Goal: Transaction & Acquisition: Book appointment/travel/reservation

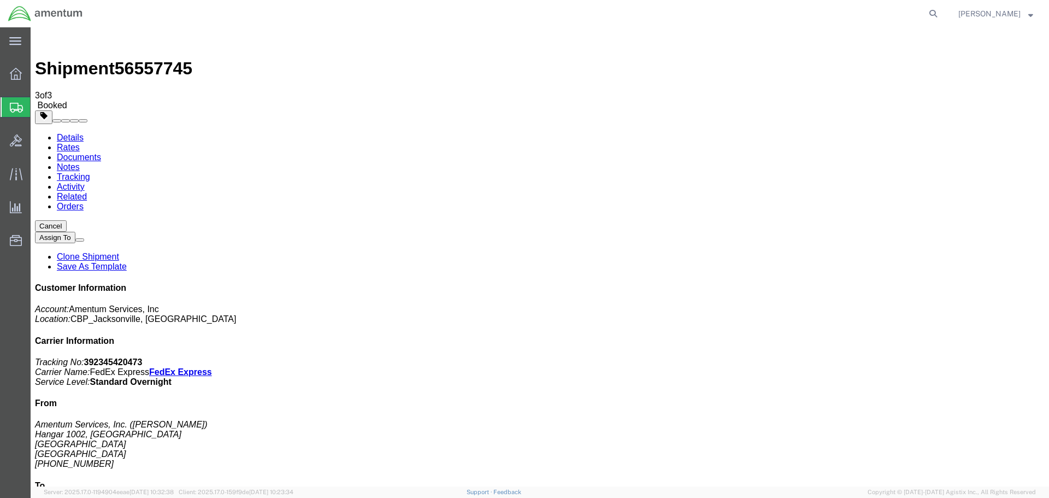
click at [0, 0] on span "Create Shipment" at bounding box center [0, 0] width 0 height 0
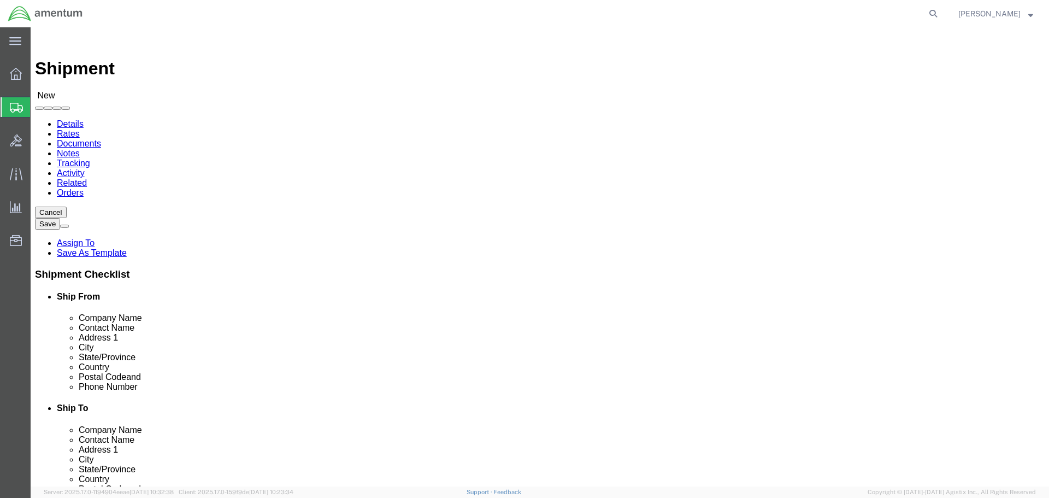
type input "eja"
select select "49930"
select select "FL"
click input "text"
type input "[PERSON_NAME]"
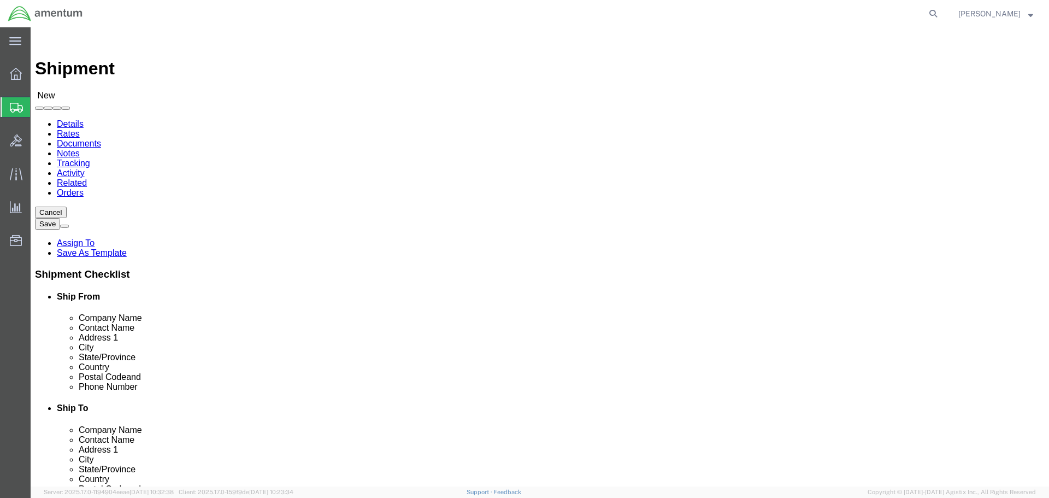
click input "text"
type input "GLOB"
click p "- Global Aviation Helicopter - ([PERSON_NAME]) [STREET_ADDRESS]"
select select "GA"
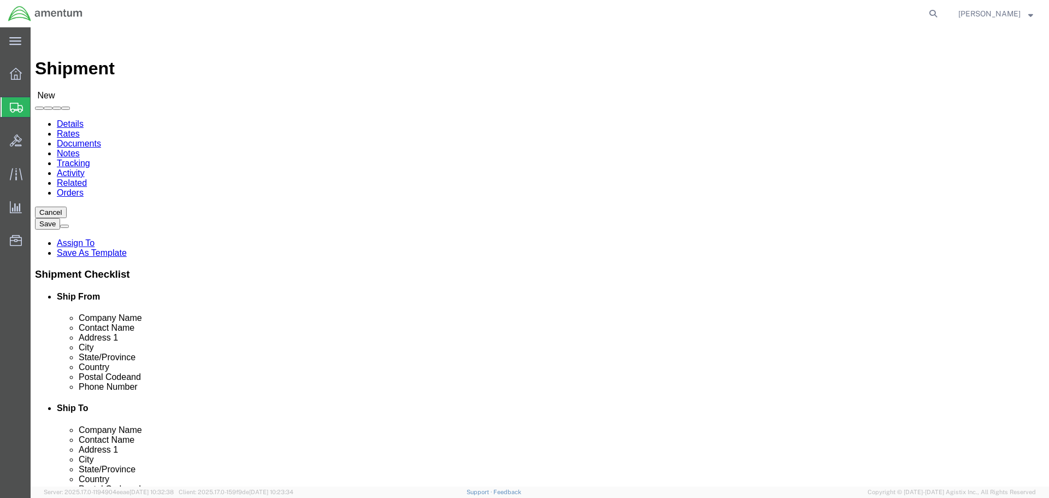
type input "Global Aviation Helicopter"
click input "text"
type input "7708490900"
click input "text"
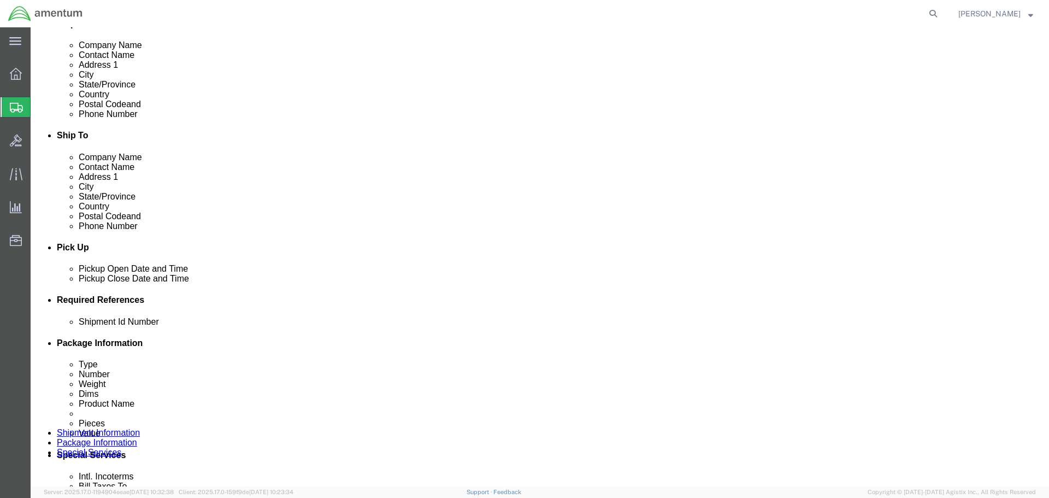
scroll to position [273, 0]
click div "[DATE] 9:00 PM"
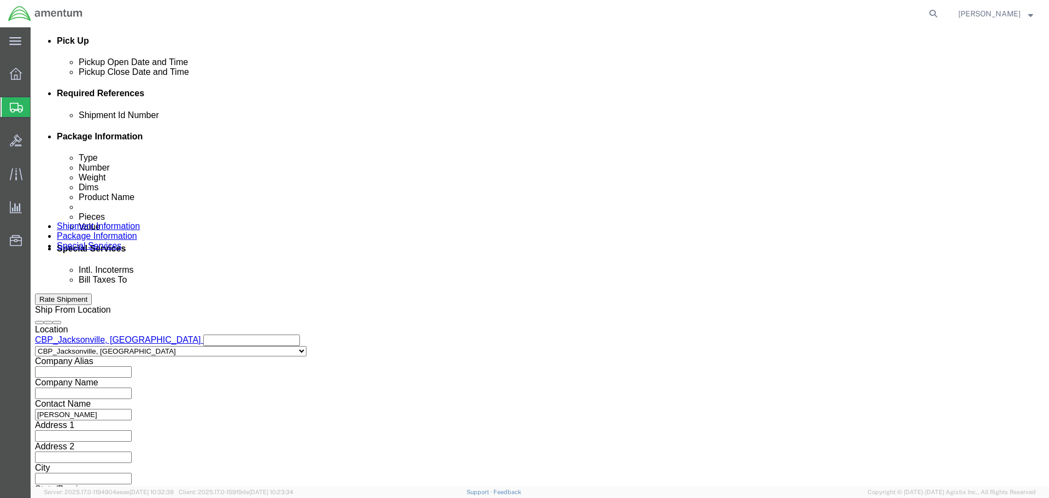
click input "9:00 PM"
type input "8:00 AM"
click button "Apply"
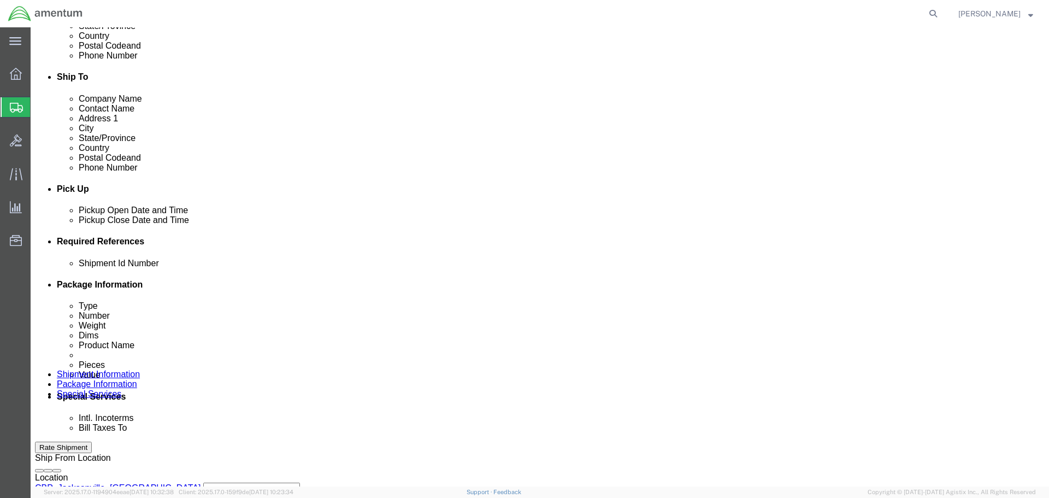
scroll to position [315, 0]
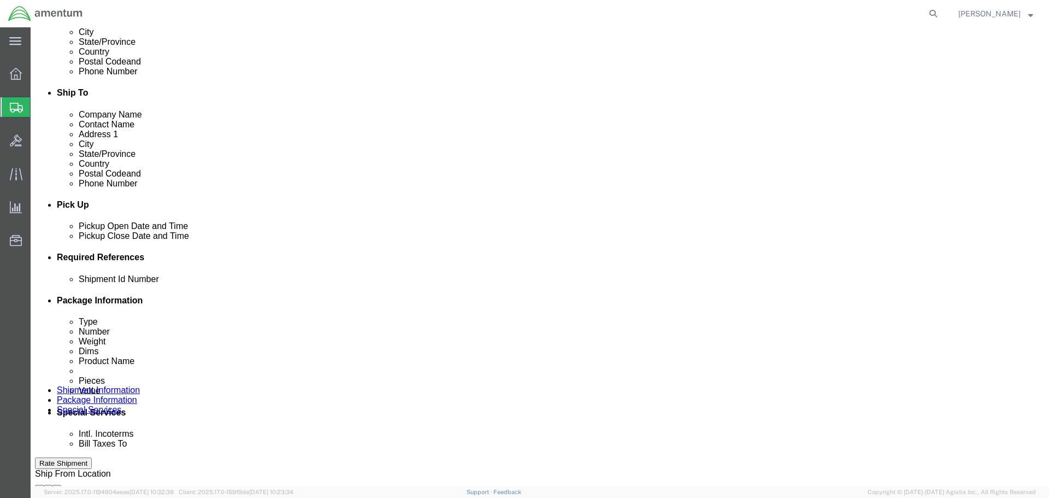
click div "[DATE] 9:00 AM"
type input "3:00 PM"
click button "Apply"
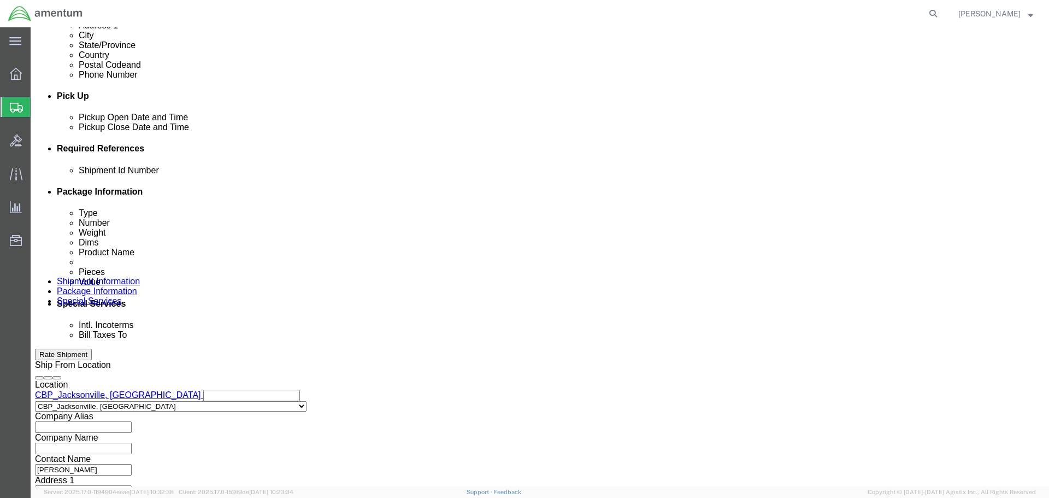
scroll to position [424, 0]
click button "Add reference"
click input "text"
paste input "6118.03.03.2219.000.EJA.0000"
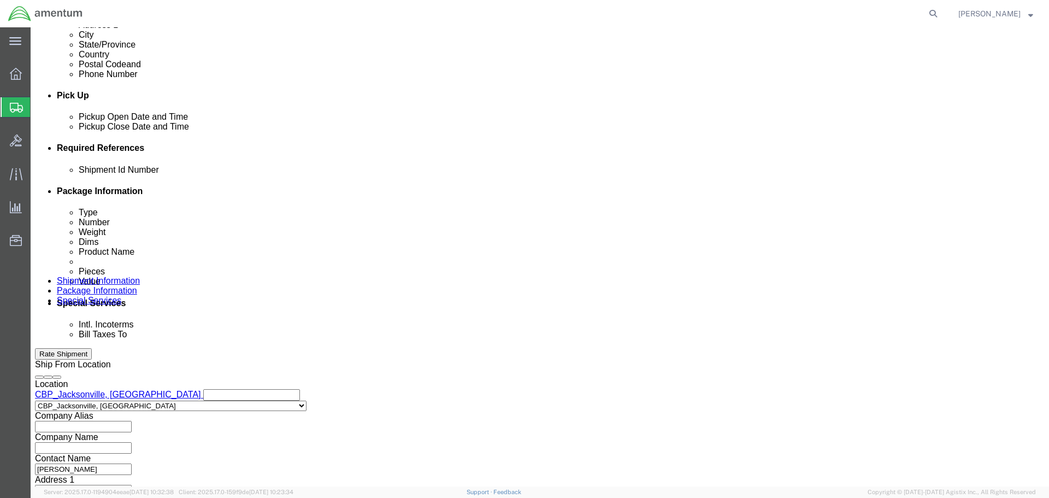
scroll to position [0, 37]
type input "6118.03.03.2219.000.EJA.0000"
click select "Select Account Type Activity ID Airline Appointment Number ASN Batch Request # …"
select select "CUSTREF"
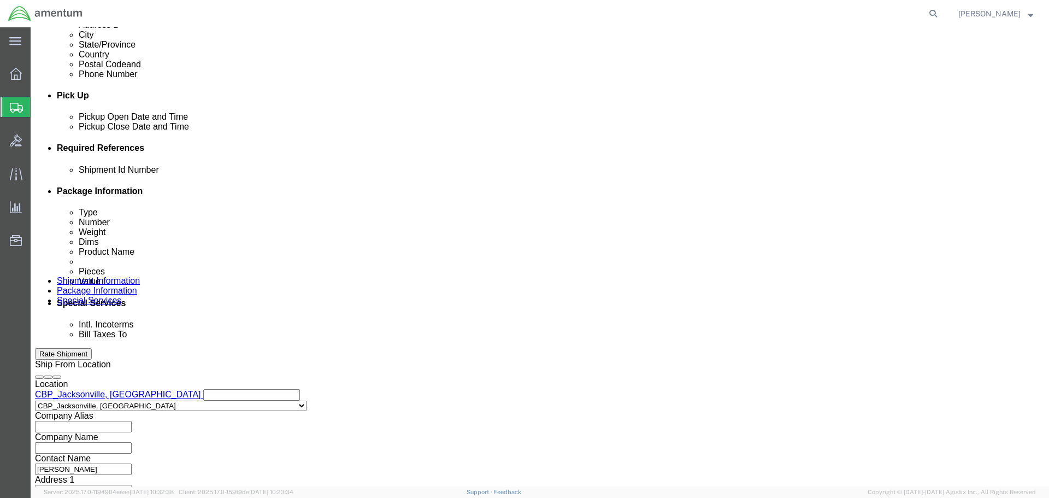
click select "Select Account Type Activity ID Airline Appointment Number ASN Batch Request # …"
click input "text"
type input "INDICATOR"
click select "Select Account Type Activity ID Airline Appointment Number ASN Batch Request # …"
select select "DEPT"
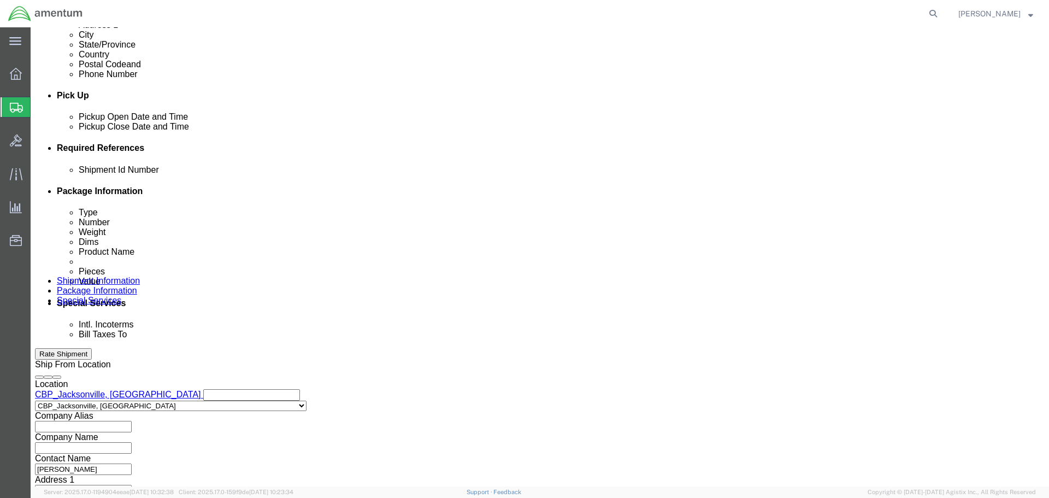
click select "Select Account Type Activity ID Airline Appointment Number ASN Batch Request # …"
click input "text"
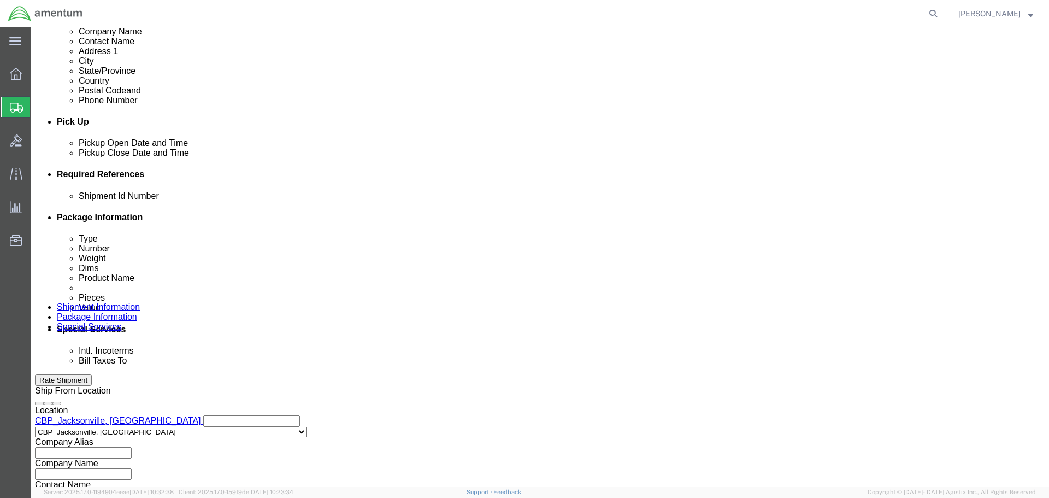
scroll to position [479, 0]
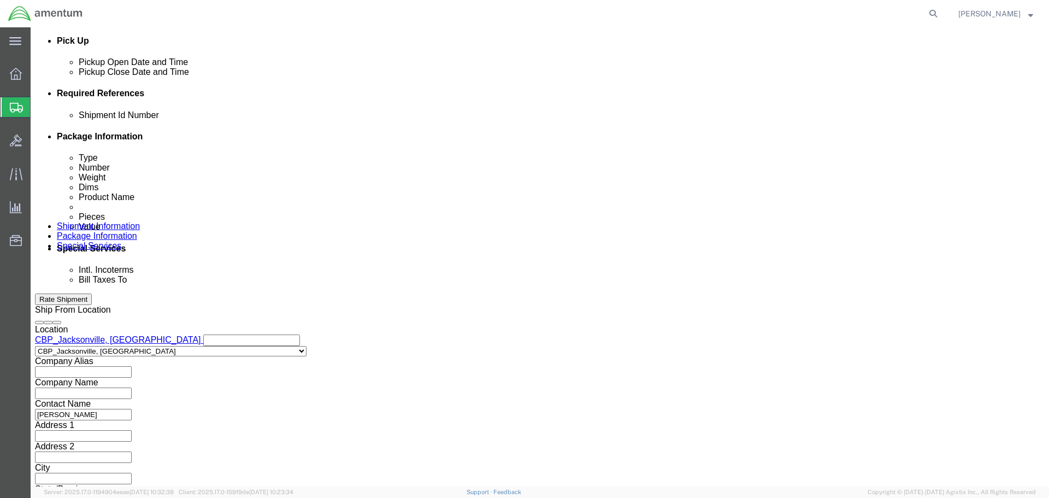
type input "CBP"
click button "Continue"
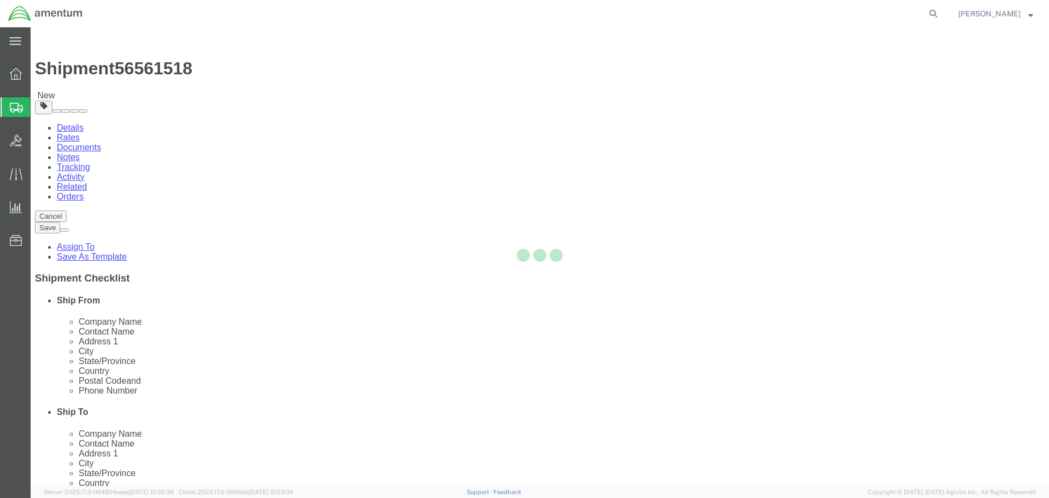
select select "CBOX"
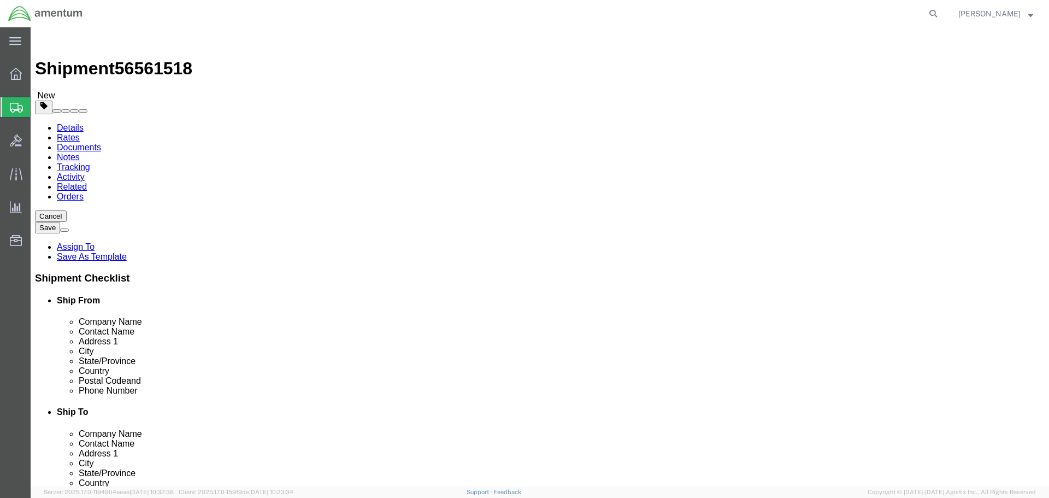
click input "text"
type input "8"
click input "0.00"
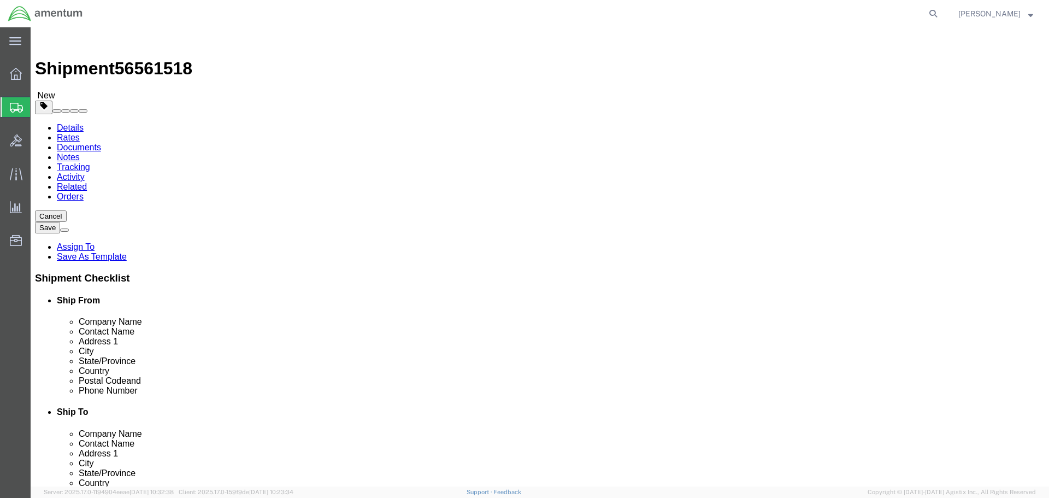
type input "2.00"
click link "Add Content"
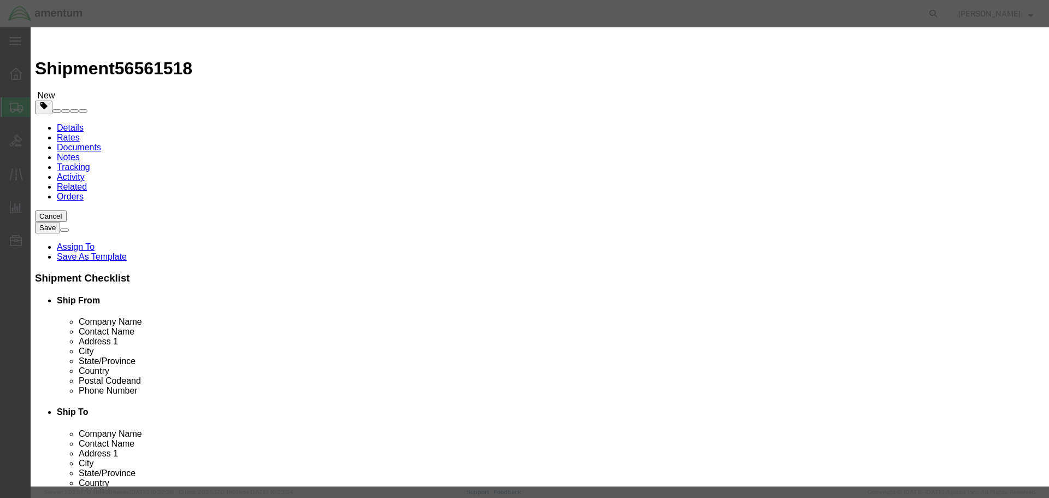
click input "text"
type input "FUEL INDICATOR"
drag, startPoint x: 335, startPoint y: 104, endPoint x: 307, endPoint y: 107, distance: 27.5
click div "Pieces 0 Select Bag Barrels 100Board Feet Bottle Box Blister Pack Carats Can Ca…"
type input "1"
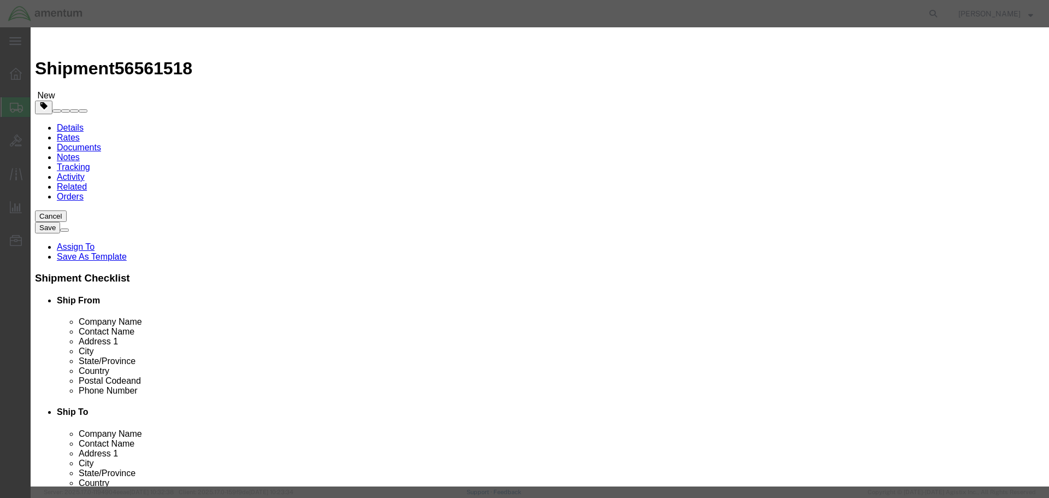
click input "text"
type input "15000.00"
click textarea
click button "Save & Close"
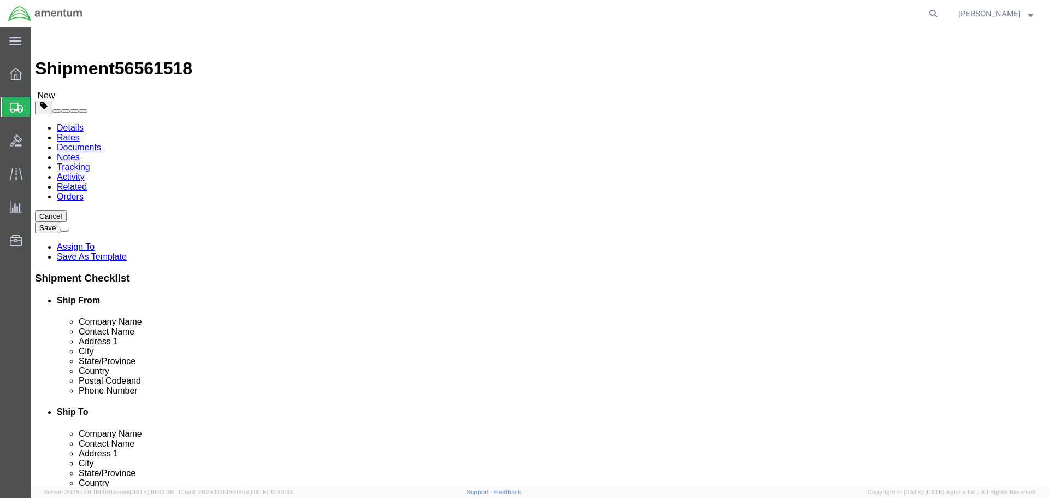
click button "Rate Shipment"
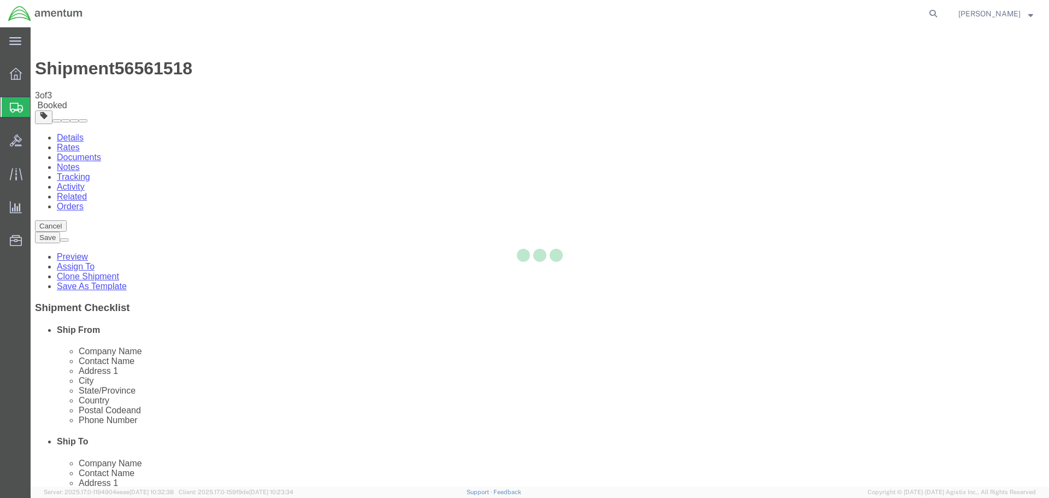
click at [113, 194] on div at bounding box center [540, 256] width 1018 height 459
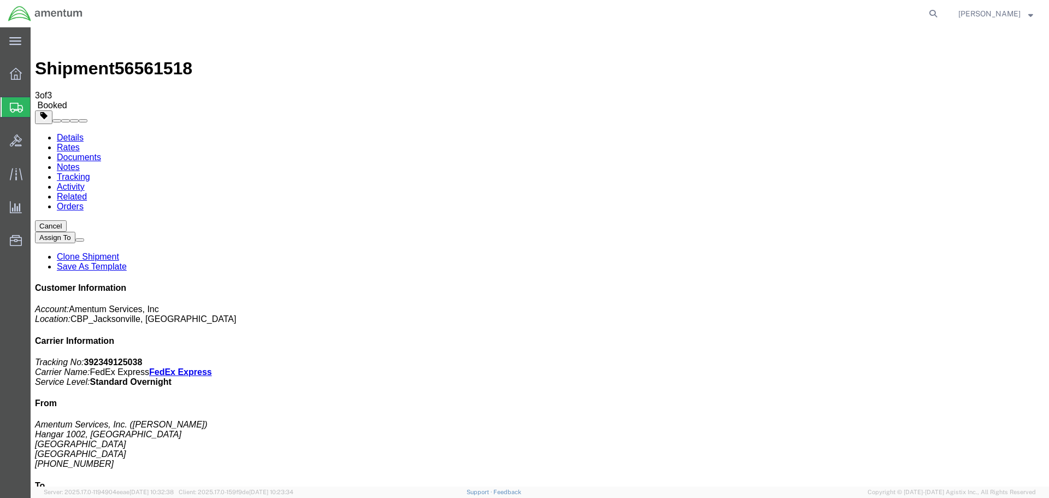
drag, startPoint x: 104, startPoint y: 194, endPoint x: 530, endPoint y: 345, distance: 451.4
